Goal: Information Seeking & Learning: Understand process/instructions

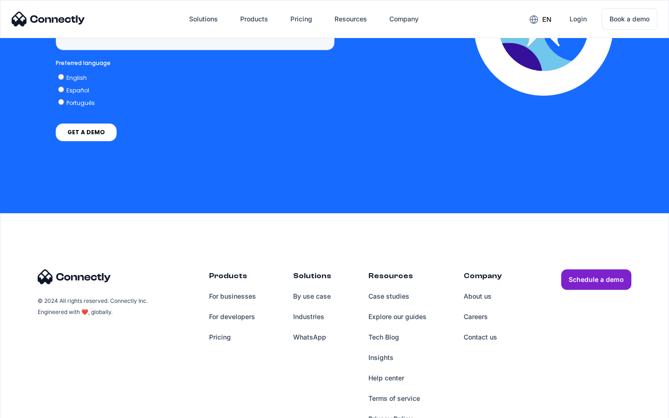
scroll to position [3828, 0]
